Goal: Find specific page/section: Find specific page/section

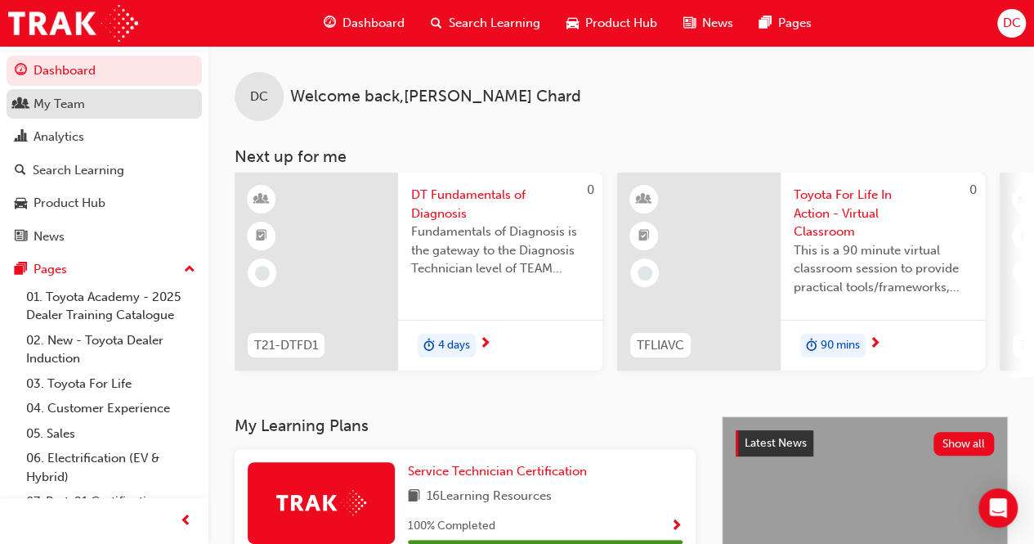
click at [76, 111] on div "My Team" at bounding box center [60, 104] width 52 height 19
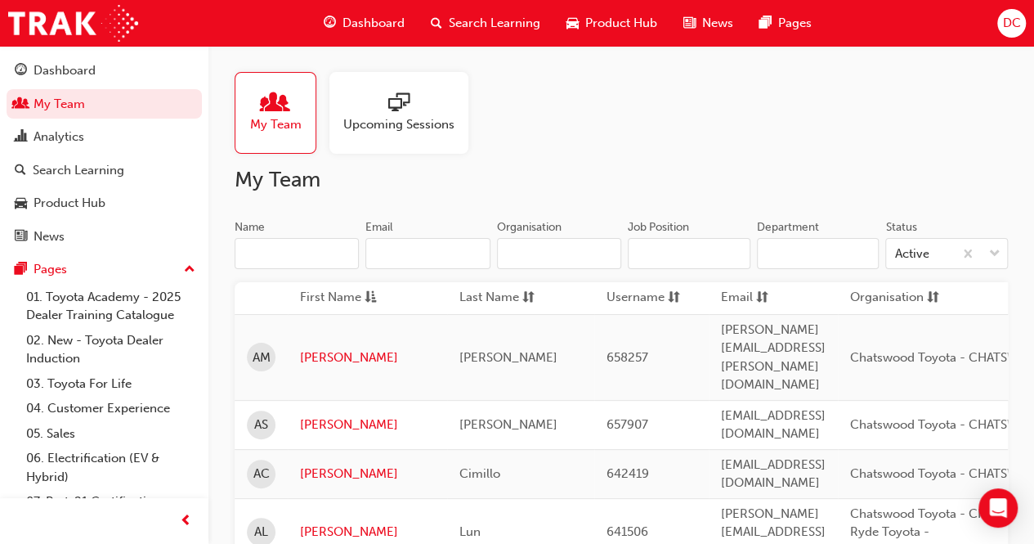
click at [366, 104] on div at bounding box center [398, 103] width 111 height 23
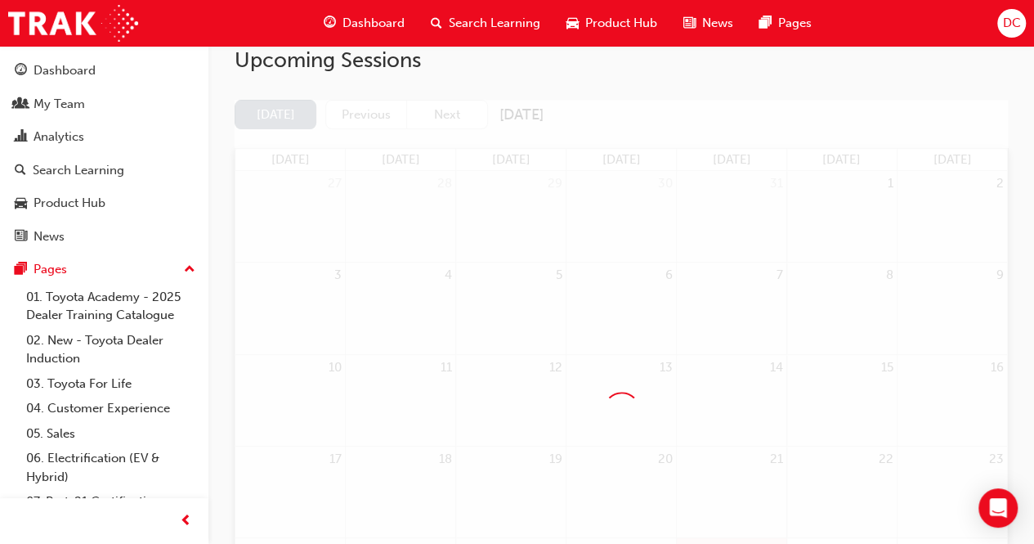
scroll to position [188, 0]
